Goal: Check status: Check status

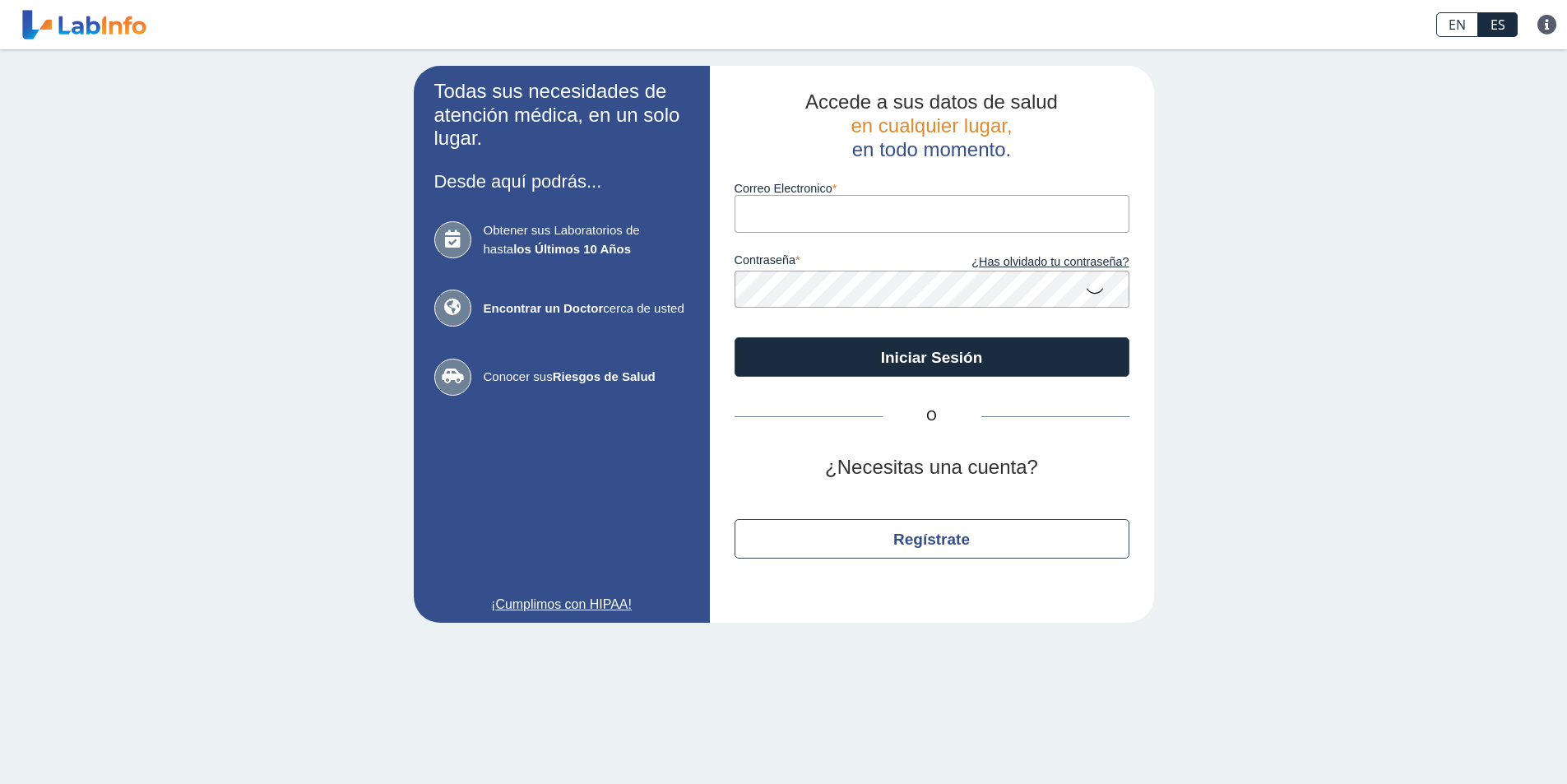
type input "[EMAIL_ADDRESS][DOMAIN_NAME]"
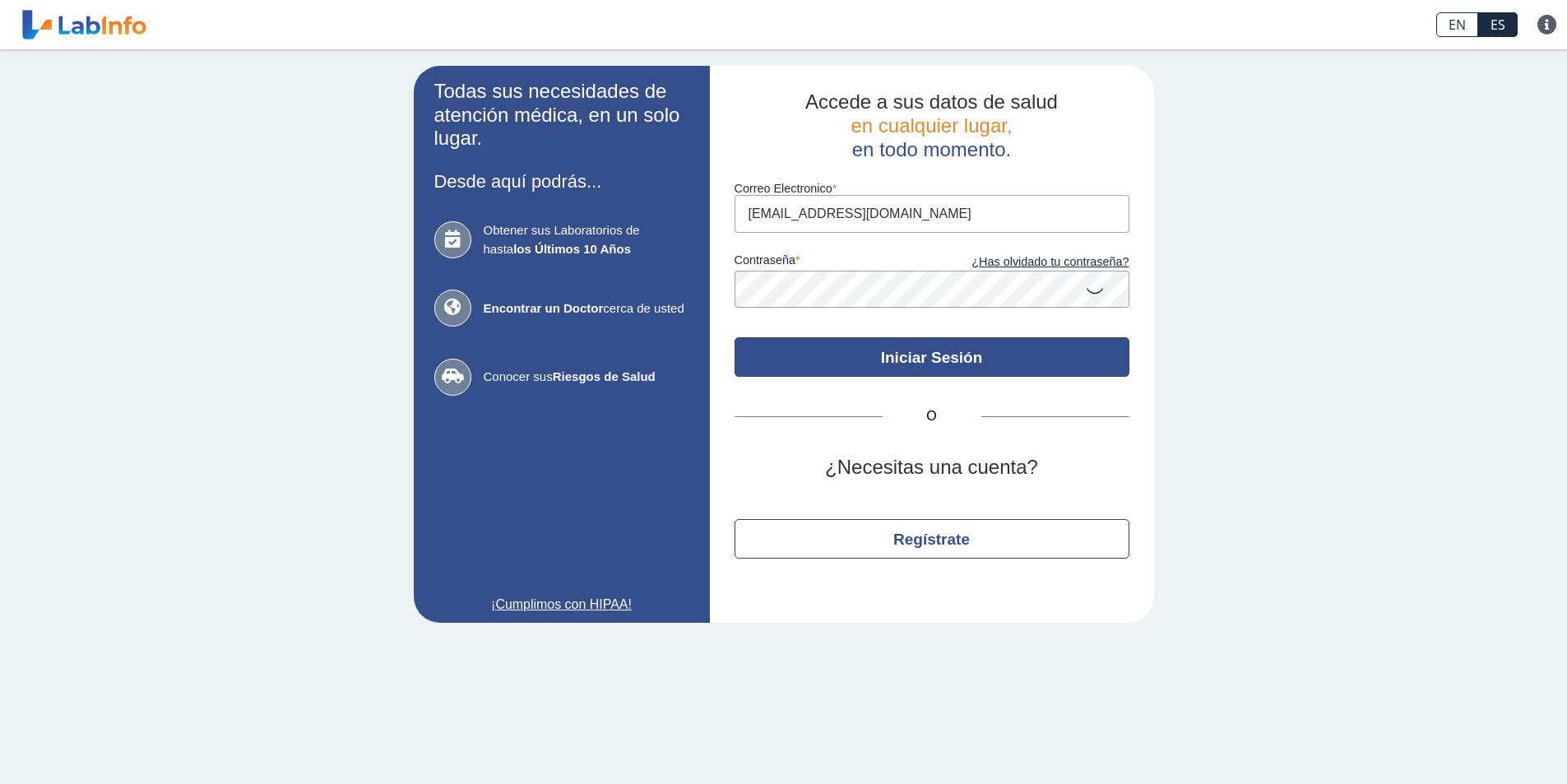
click at [847, 362] on button "Iniciar Sesión" at bounding box center [932, 357] width 395 height 39
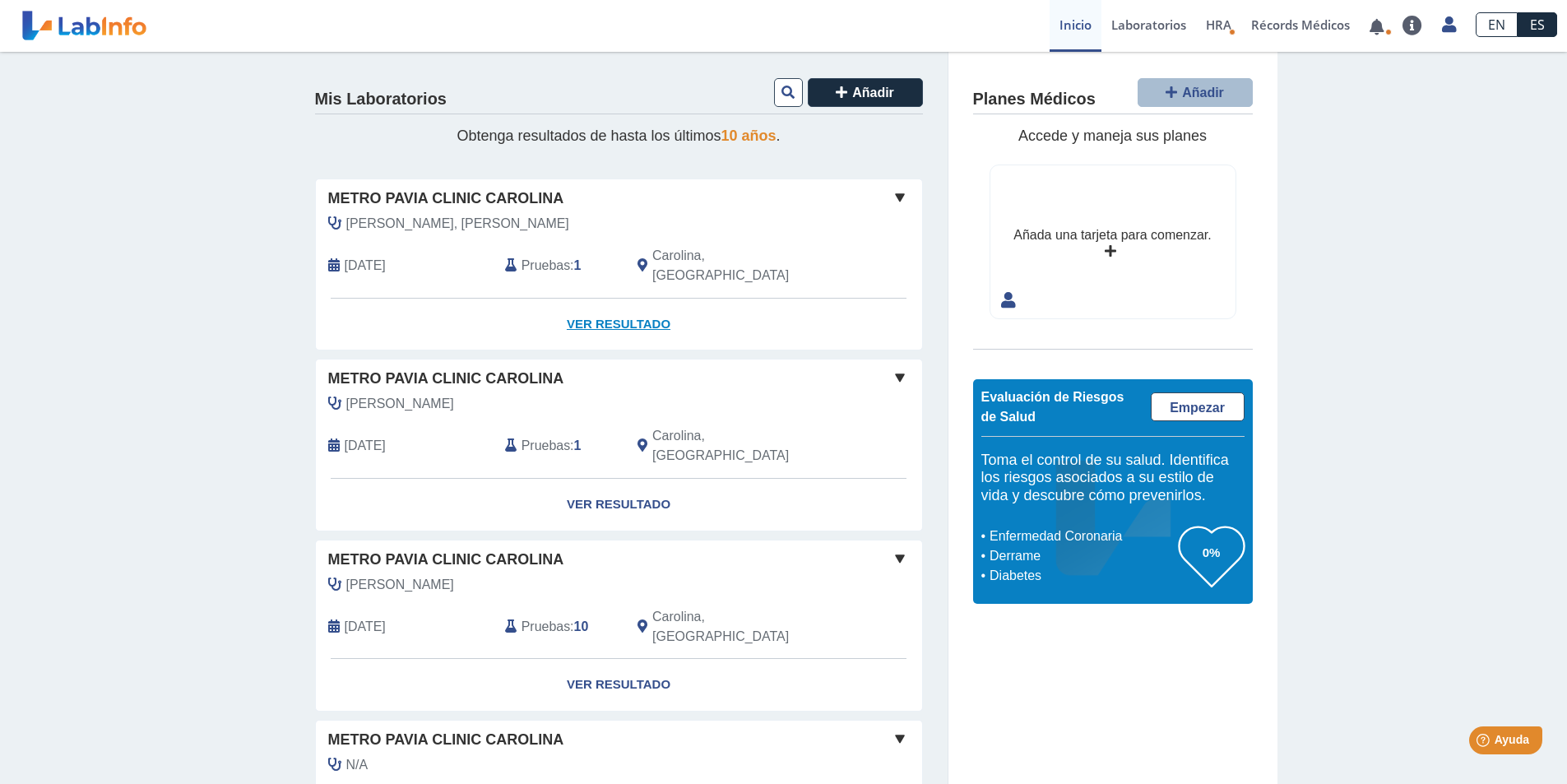
click at [647, 306] on link "Ver Resultado" at bounding box center [619, 325] width 607 height 52
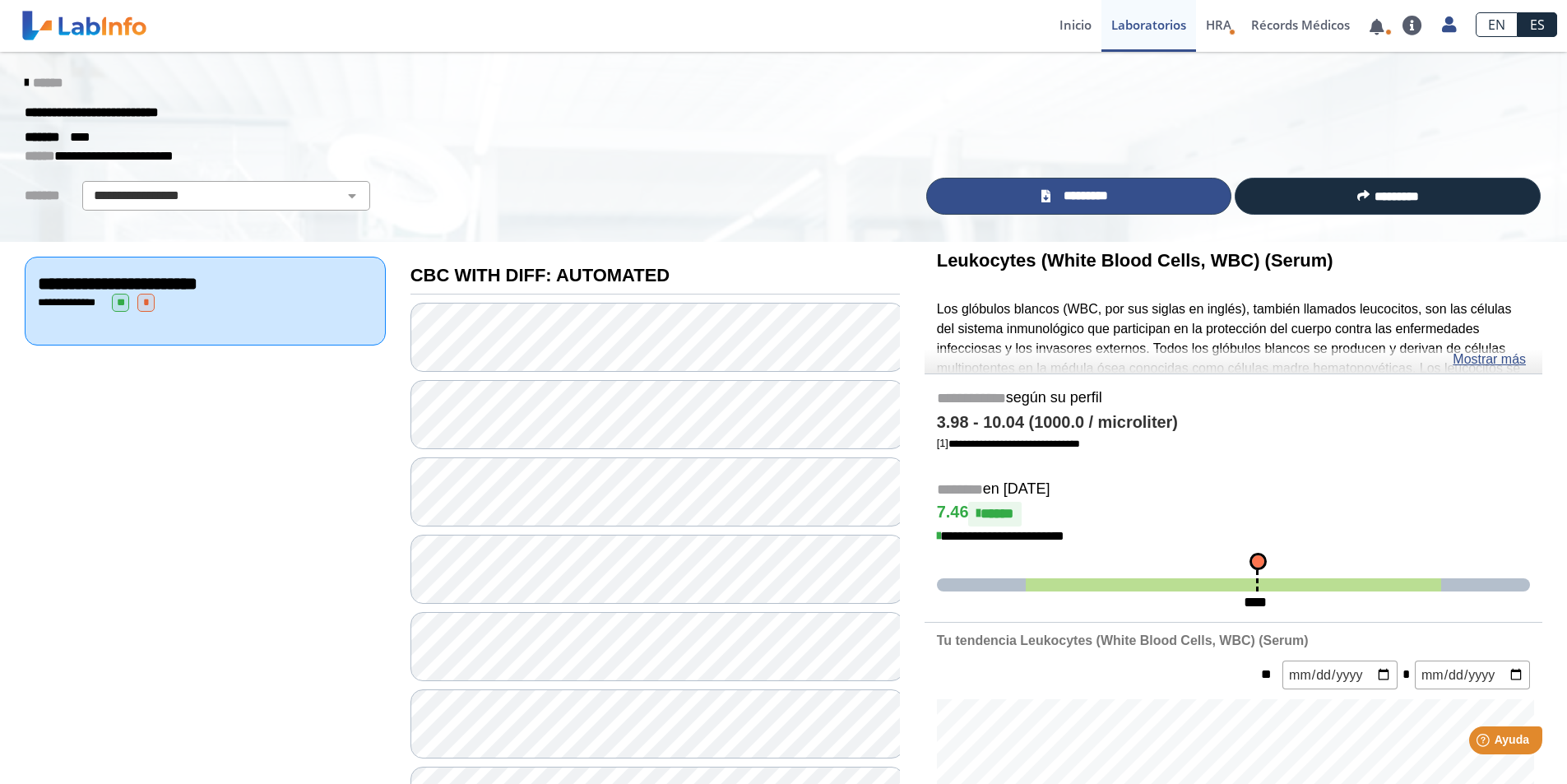
click at [1152, 200] on link "*********" at bounding box center [1079, 196] width 306 height 37
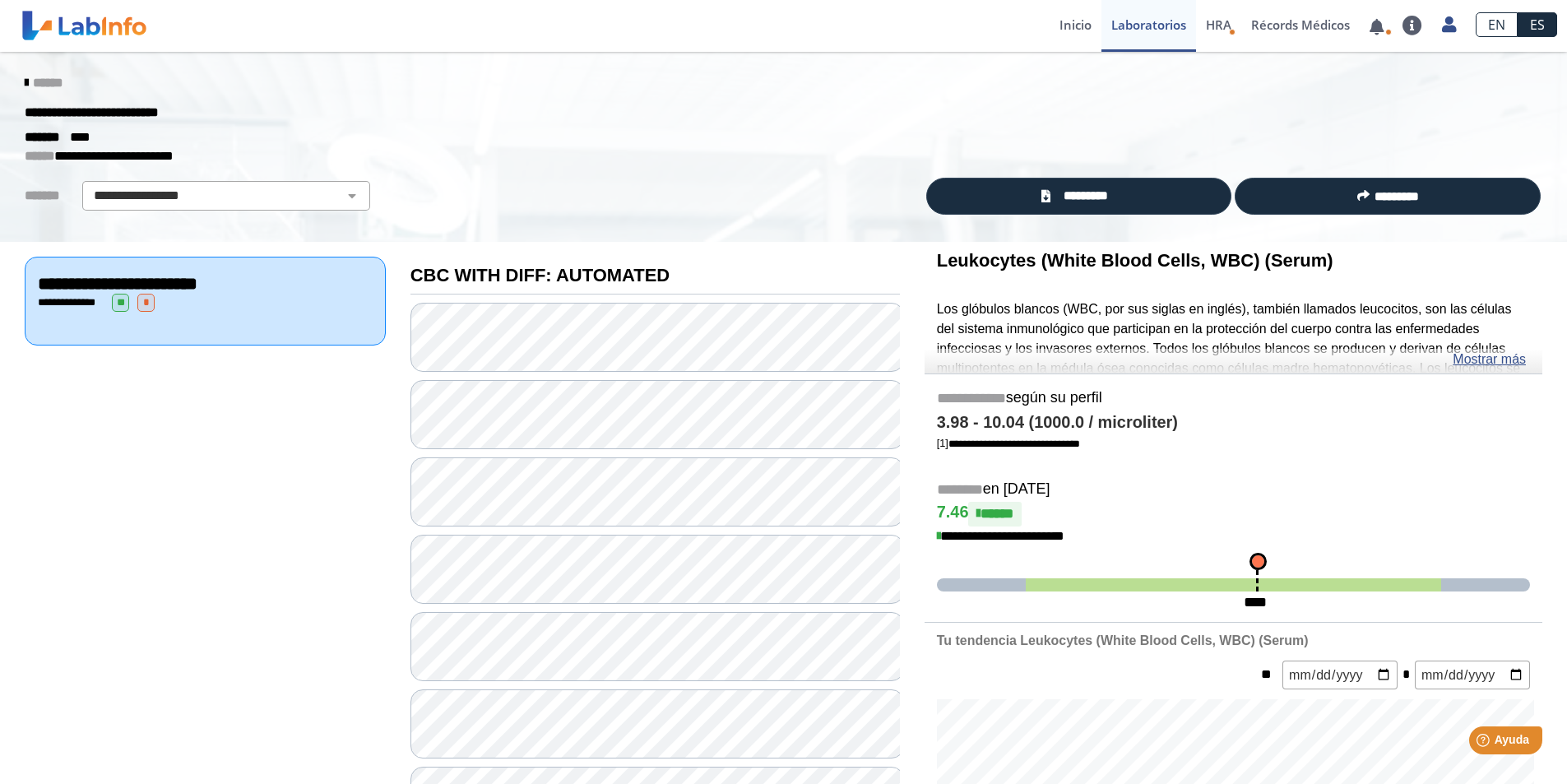
click at [25, 82] on icon at bounding box center [27, 83] width 4 height 13
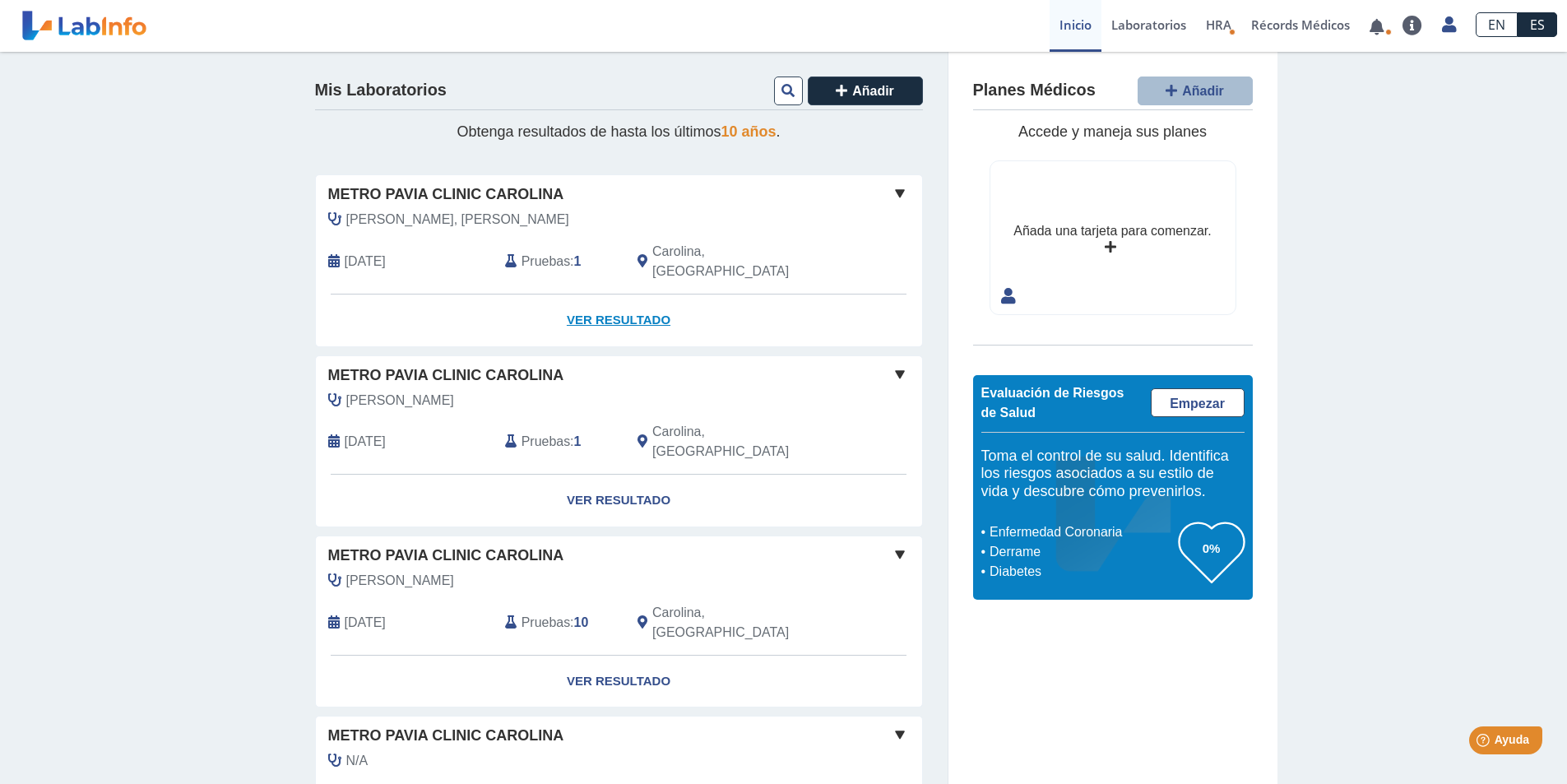
scroll to position [83, 0]
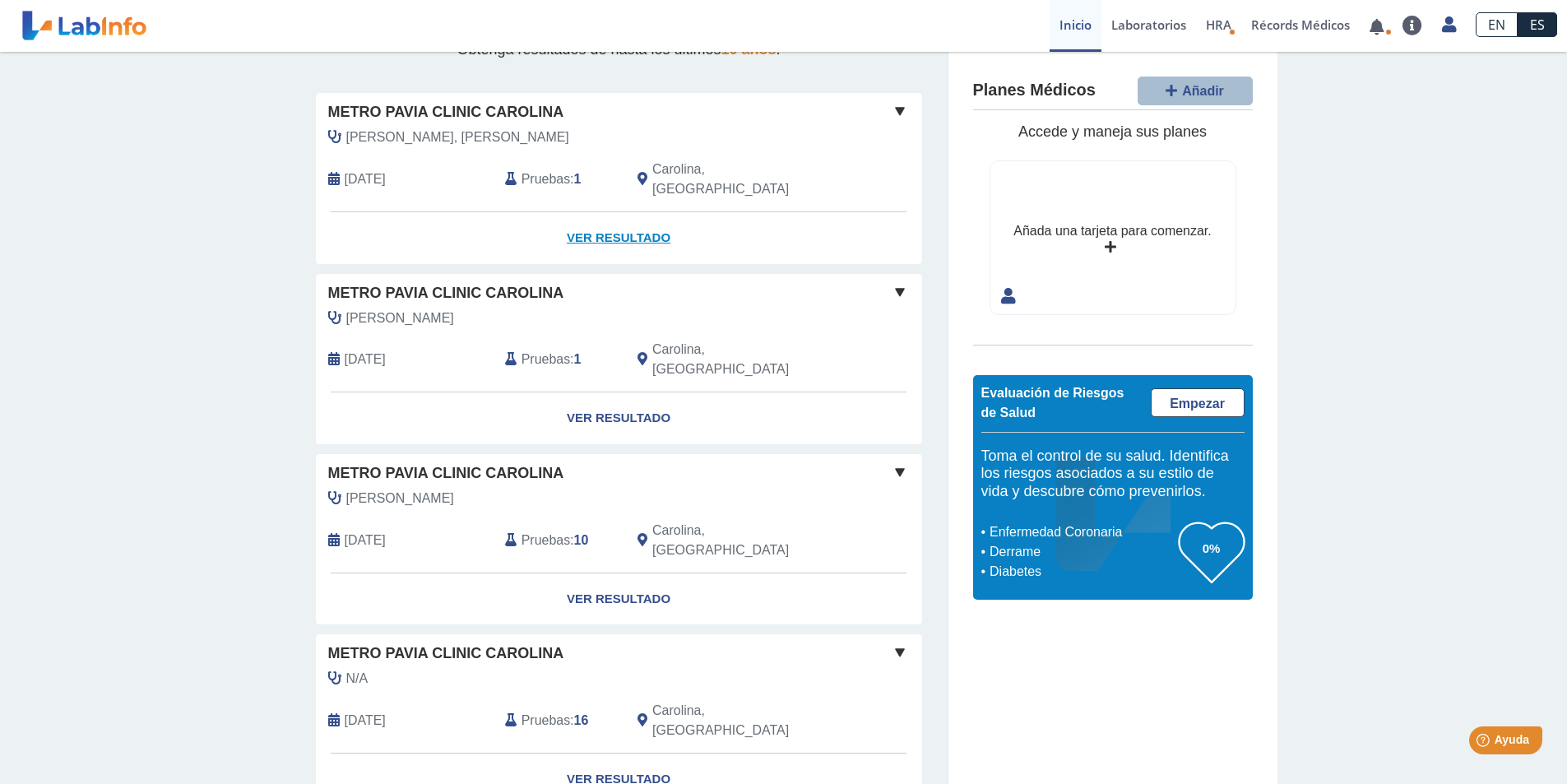
click at [588, 222] on link "Ver Resultado" at bounding box center [619, 239] width 607 height 52
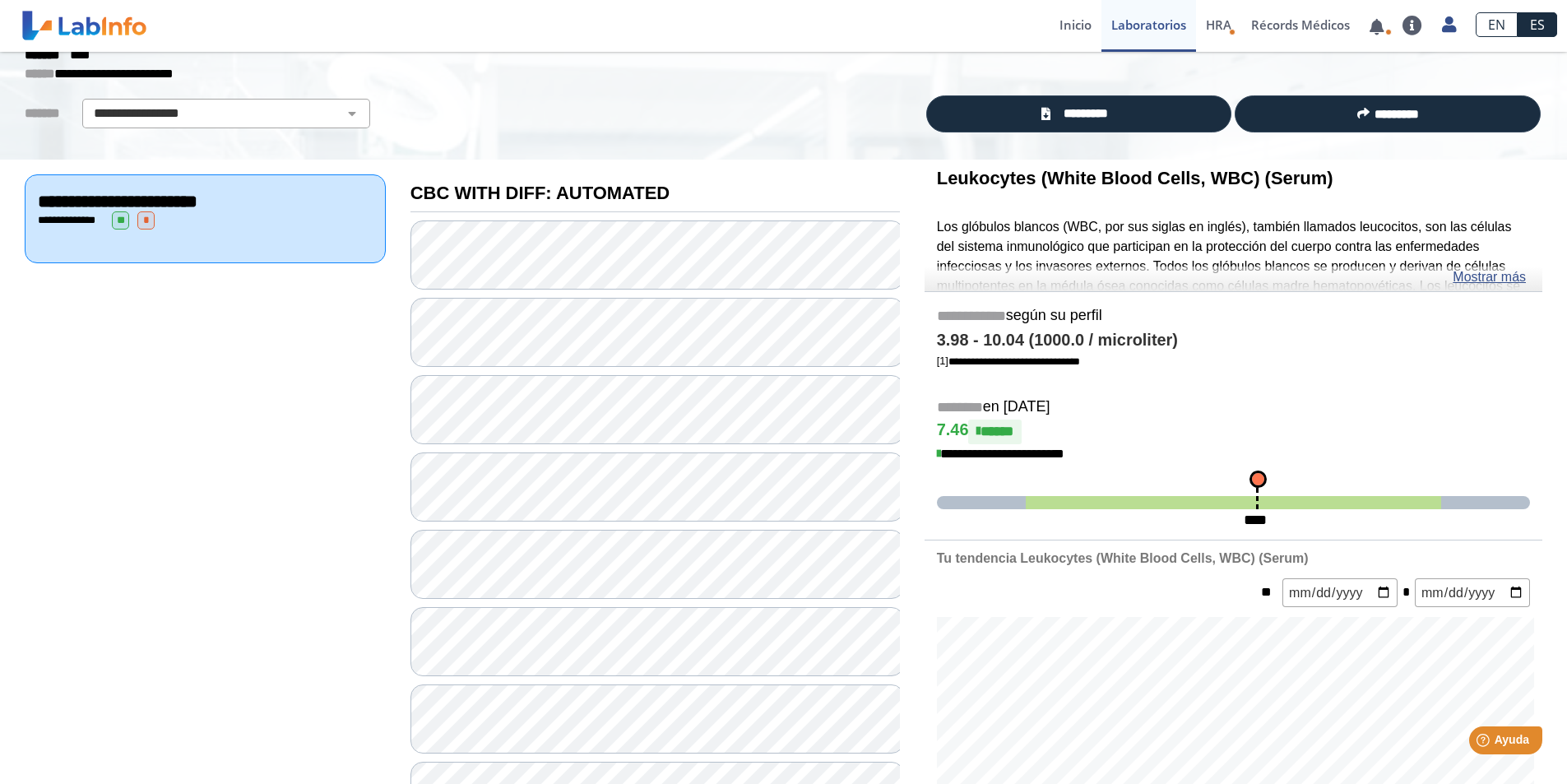
click at [114, 222] on span "**" at bounding box center [120, 221] width 17 height 18
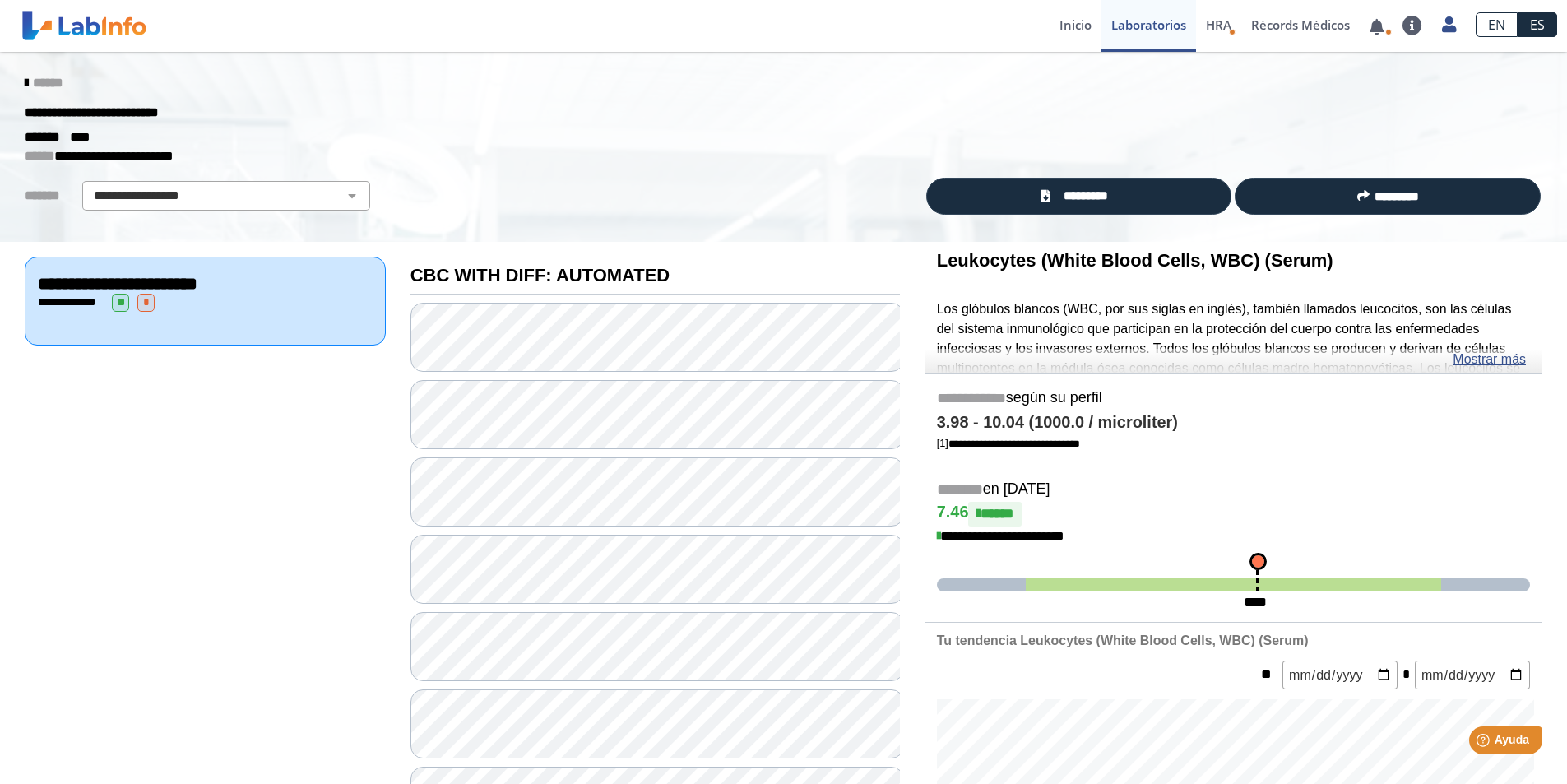
click at [25, 78] on icon at bounding box center [27, 83] width 4 height 13
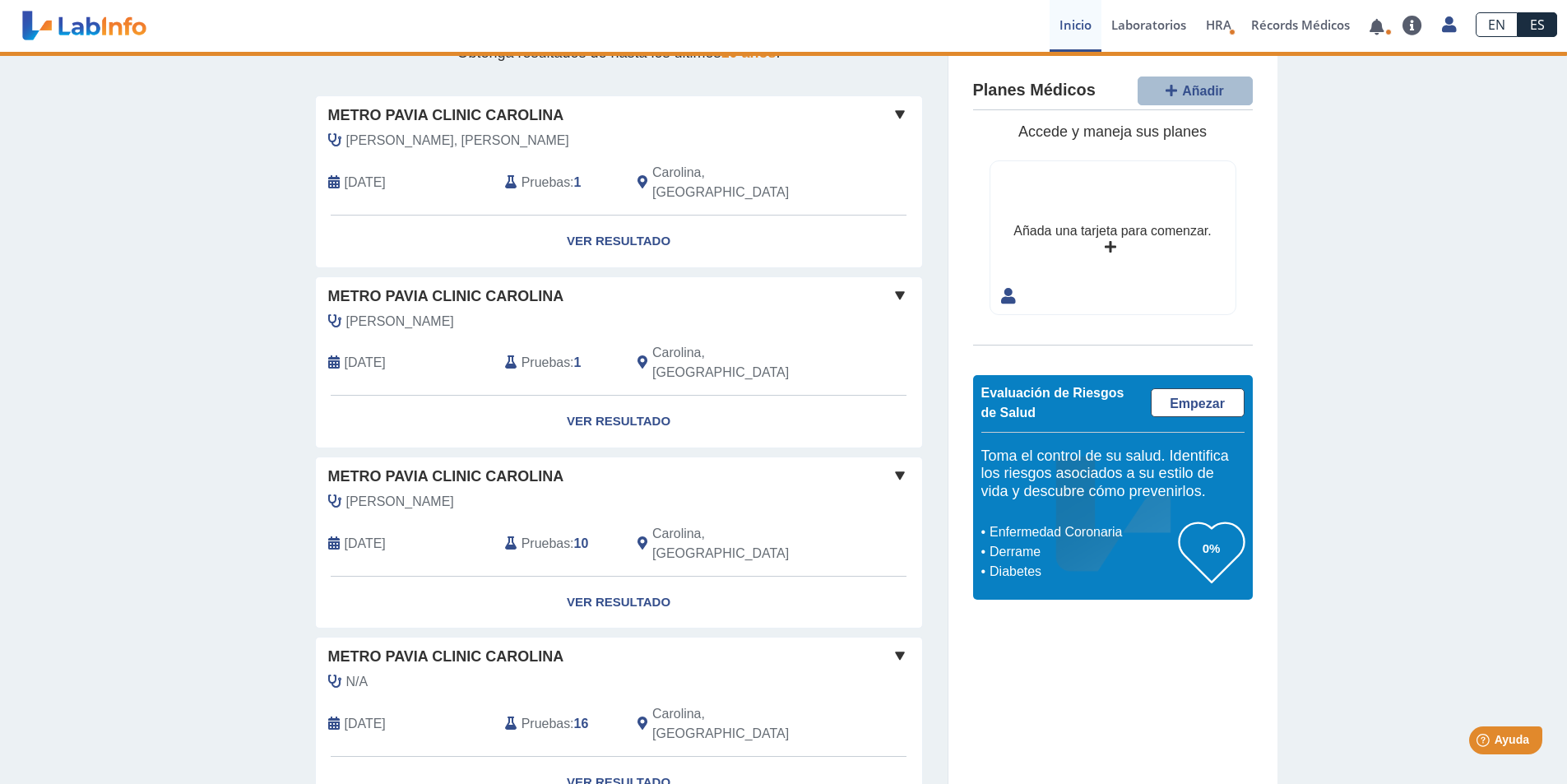
scroll to position [84, 0]
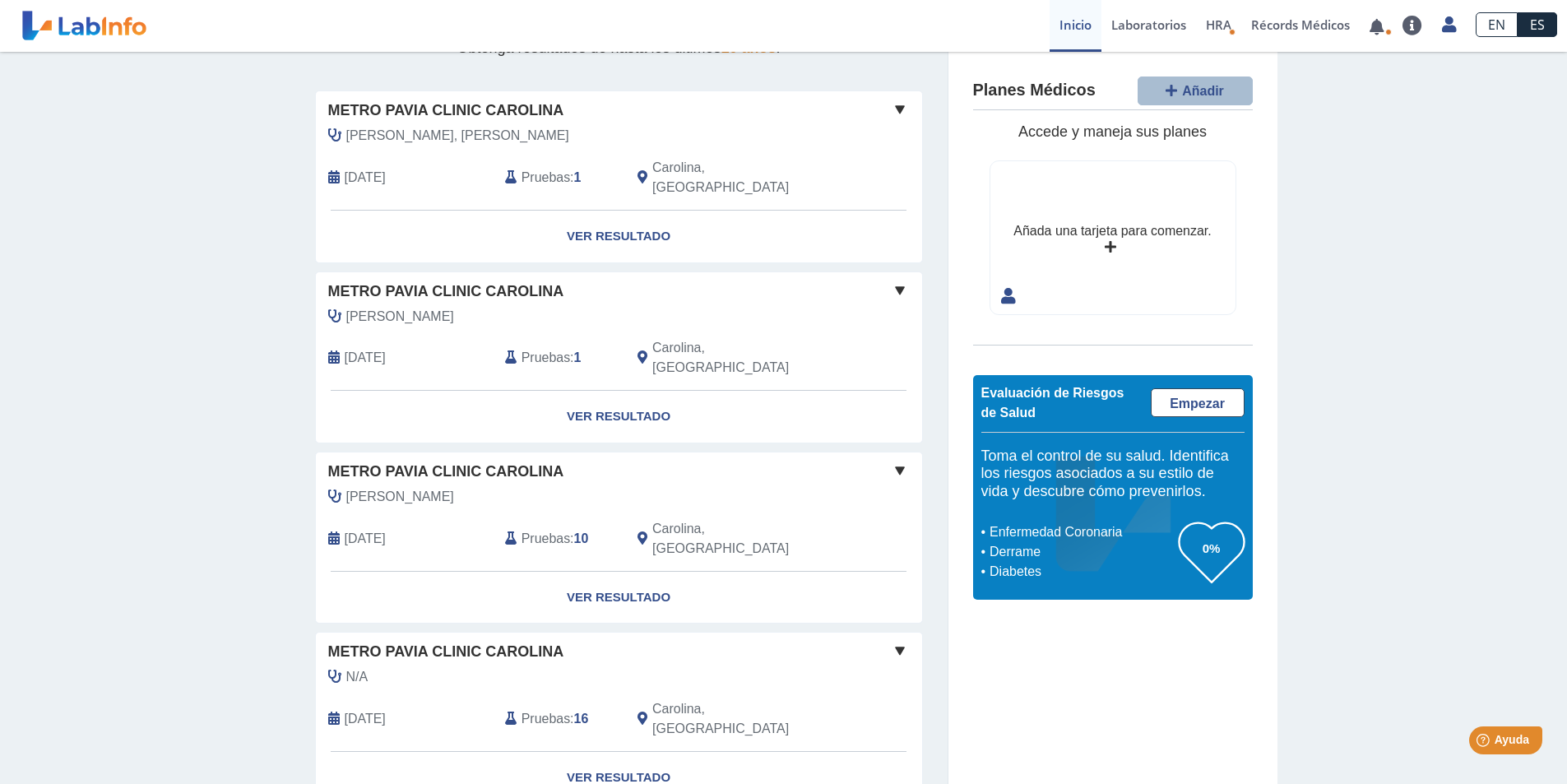
click at [541, 709] on span "Pruebas" at bounding box center [546, 719] width 48 height 20
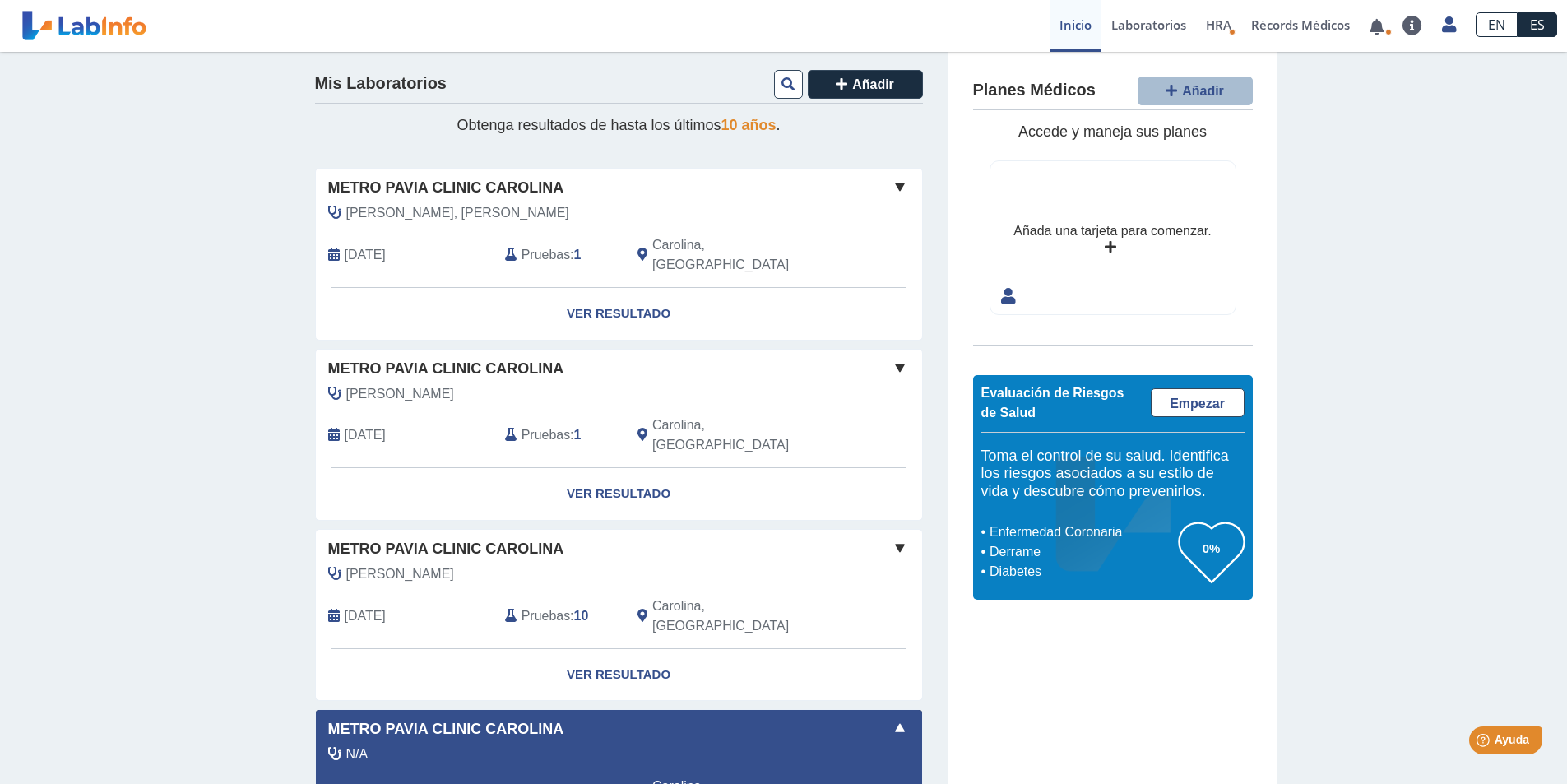
scroll to position [0, 0]
